Goal: Transaction & Acquisition: Purchase product/service

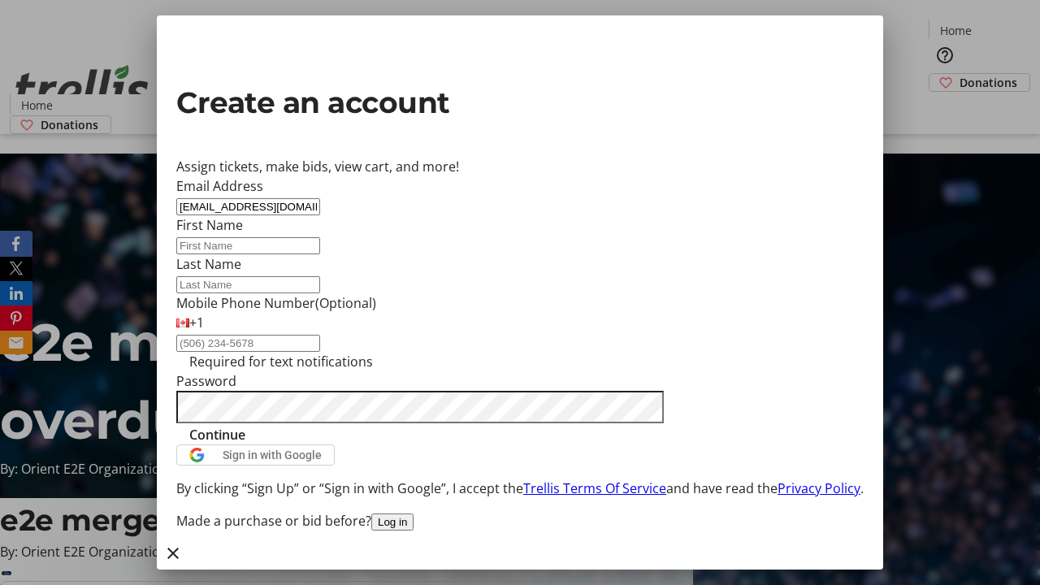
type input "[EMAIL_ADDRESS][DOMAIN_NAME]"
type input "[PERSON_NAME]"
click at [245, 444] on span "Continue" at bounding box center [217, 435] width 56 height 20
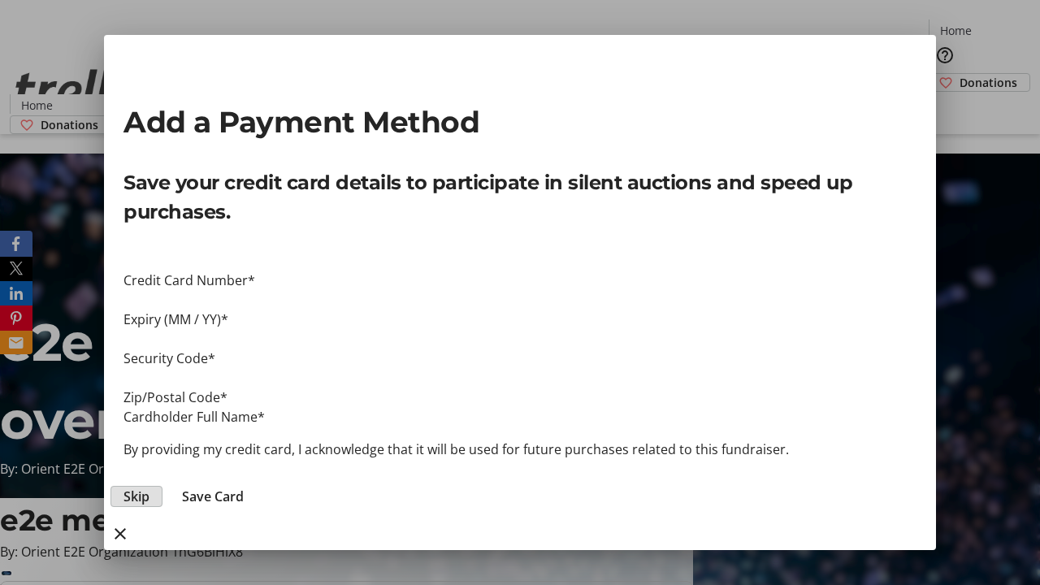
click at [150, 487] on span "Skip" at bounding box center [137, 497] width 26 height 20
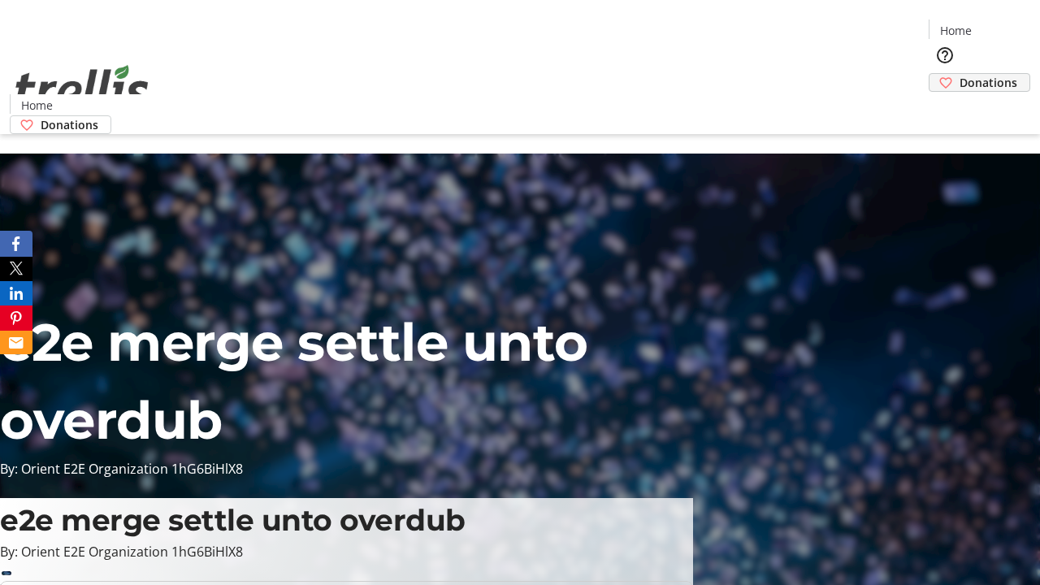
click at [960, 74] on span "Donations" at bounding box center [989, 82] width 58 height 17
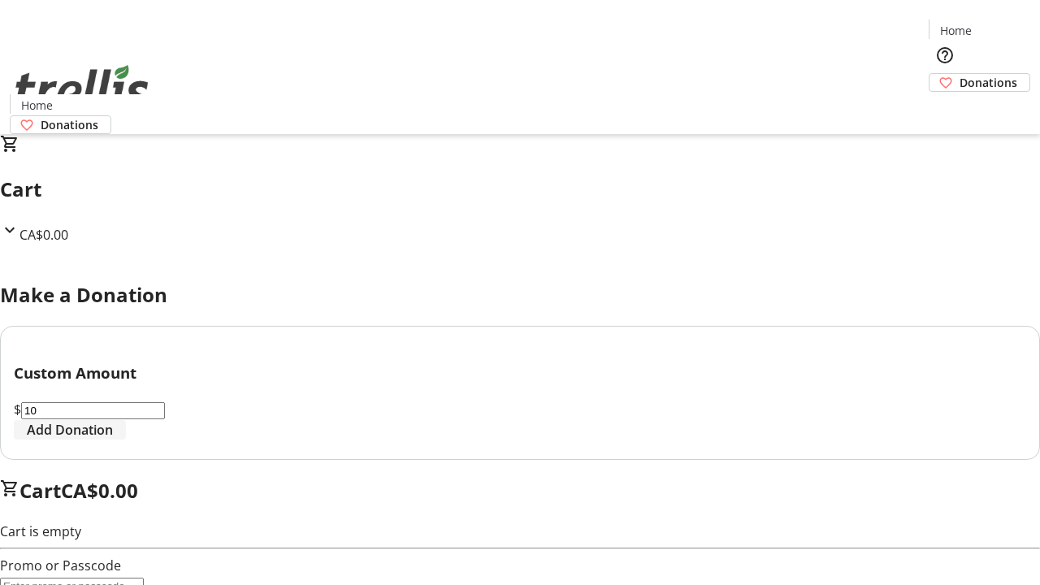
click at [113, 440] on span "Add Donation" at bounding box center [70, 430] width 86 height 20
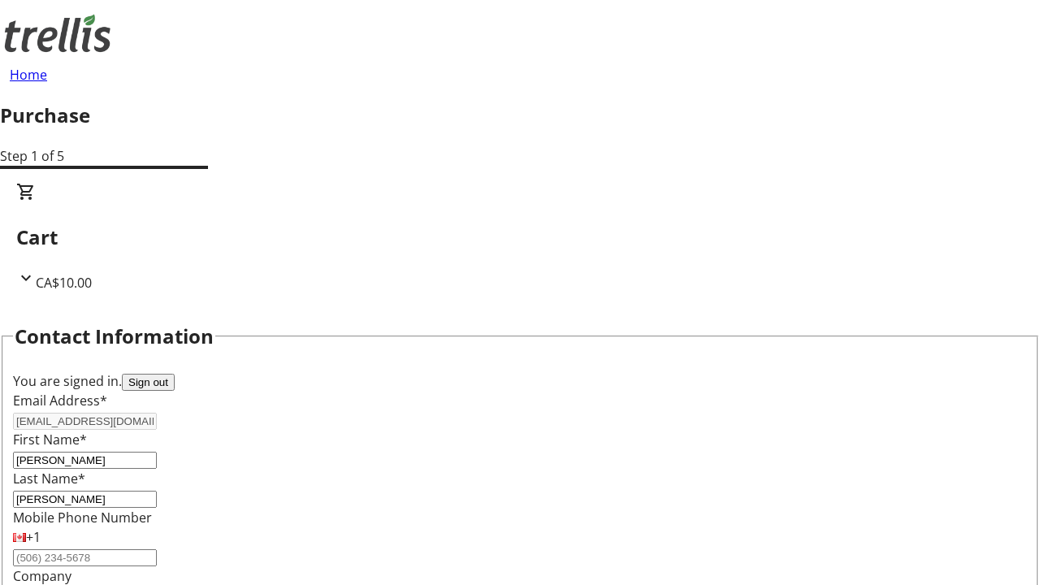
select select "BC"
select select "CA"
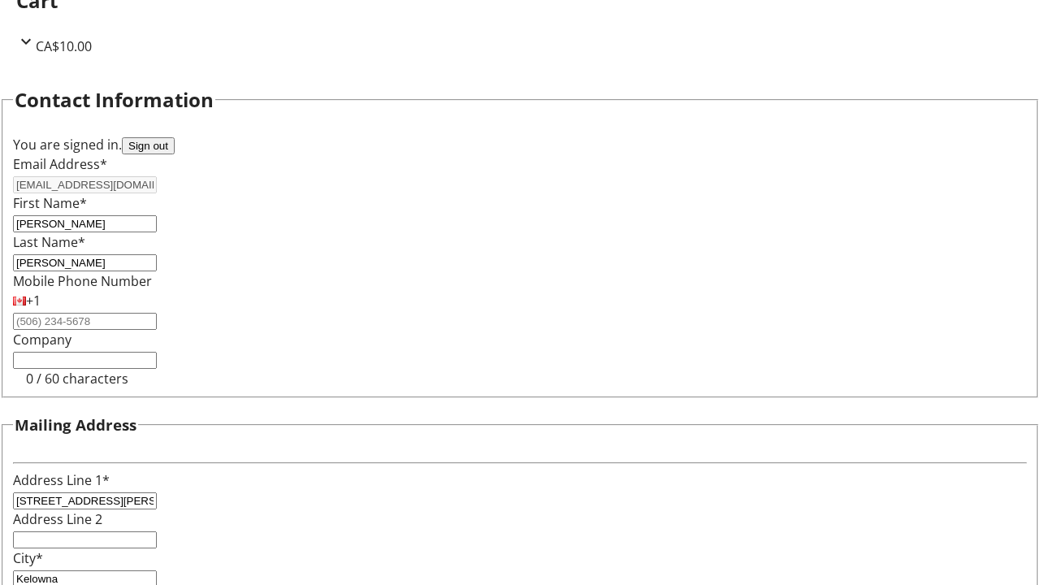
type input "V1Y 0C2"
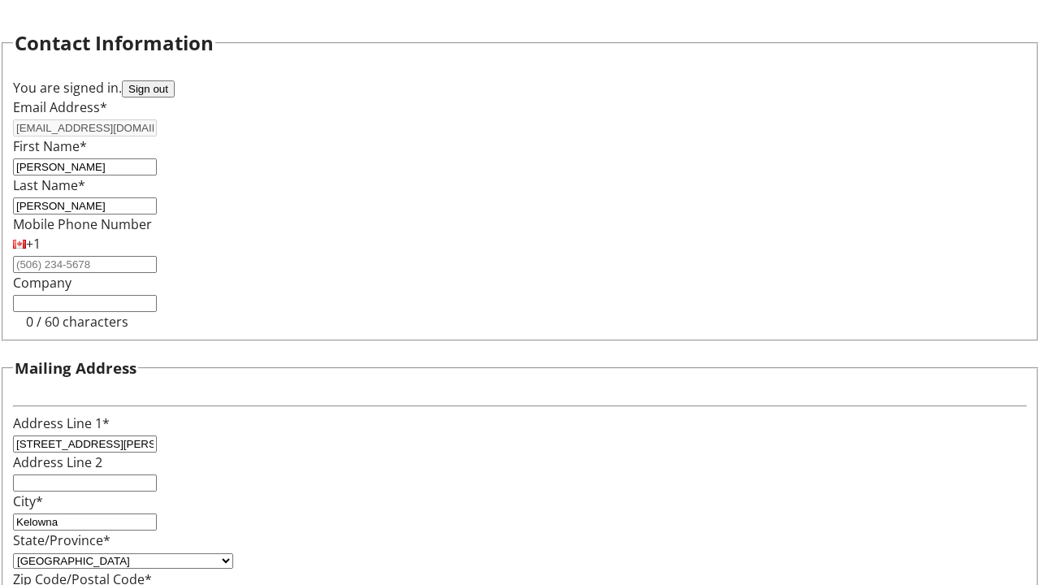
scroll to position [310, 0]
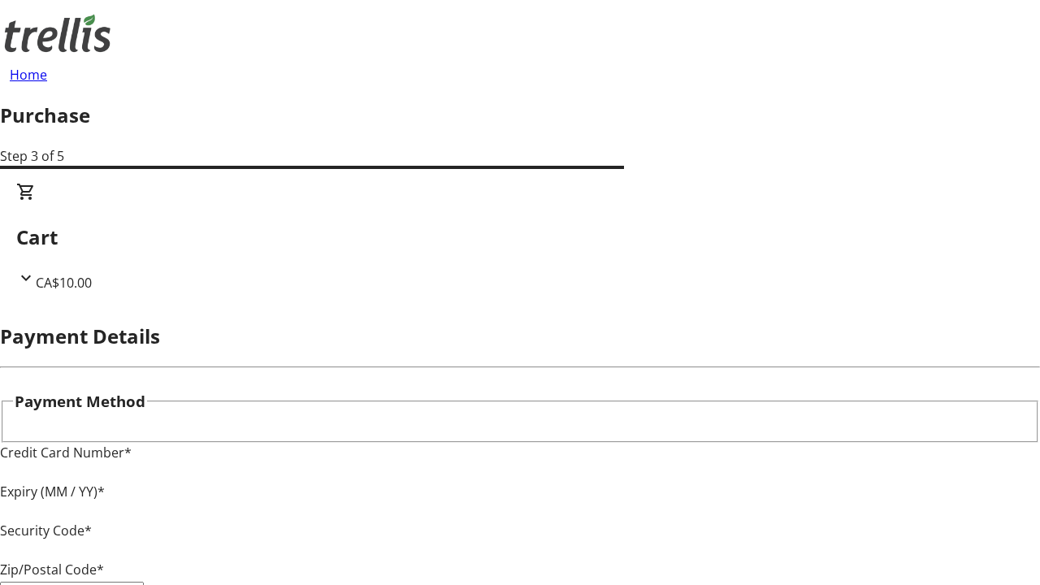
type input "V1Y 0C2"
